Goal: Task Accomplishment & Management: Use online tool/utility

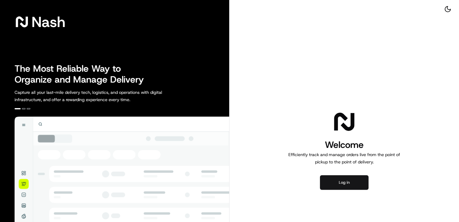
click at [341, 182] on button "Log in" at bounding box center [344, 182] width 49 height 15
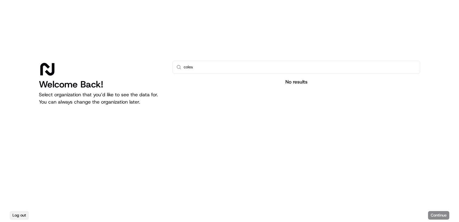
type input "coles"
click at [16, 217] on button "Log out" at bounding box center [19, 215] width 19 height 9
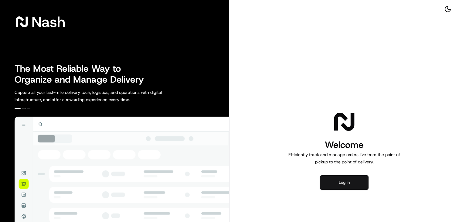
click at [347, 182] on button "Log in" at bounding box center [344, 182] width 49 height 15
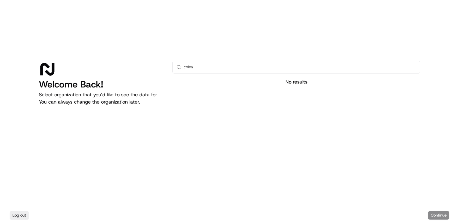
type input "coles"
click at [206, 70] on input "coles" at bounding box center [300, 67] width 233 height 12
click at [19, 215] on button "Log out" at bounding box center [19, 215] width 19 height 9
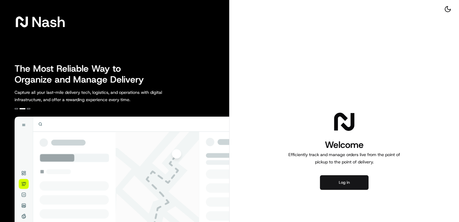
click at [340, 183] on button "Log in" at bounding box center [344, 182] width 49 height 15
